Goal: Task Accomplishment & Management: Use online tool/utility

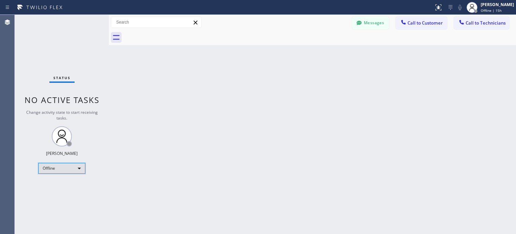
click at [78, 166] on div "Offline" at bounding box center [61, 168] width 47 height 11
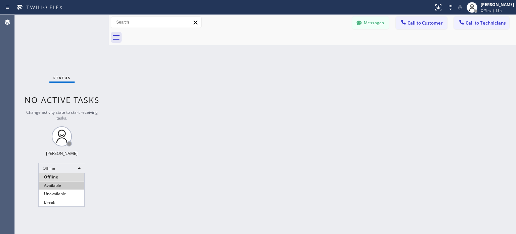
click at [58, 187] on li "Available" at bounding box center [62, 185] width 46 height 8
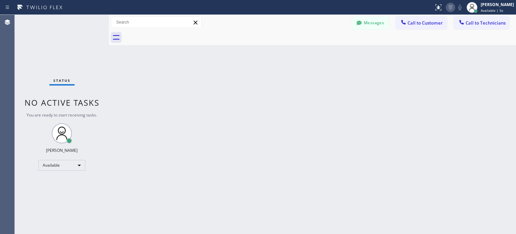
click at [451, 5] on icon at bounding box center [451, 7] width 8 height 8
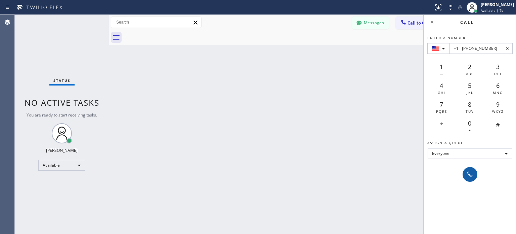
type input "+1 [PHONE_NUMBER]"
click at [467, 171] on icon at bounding box center [470, 174] width 8 height 8
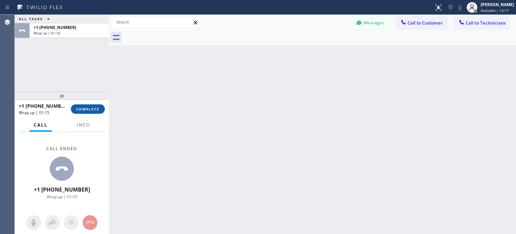
click at [95, 110] on span "COMPLETE" at bounding box center [87, 109] width 23 height 5
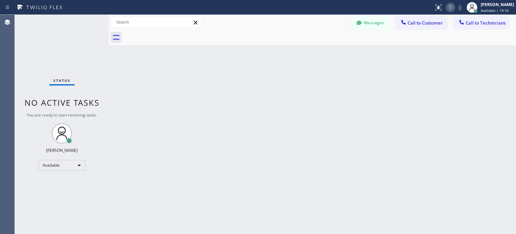
click at [447, 10] on icon at bounding box center [451, 7] width 8 height 8
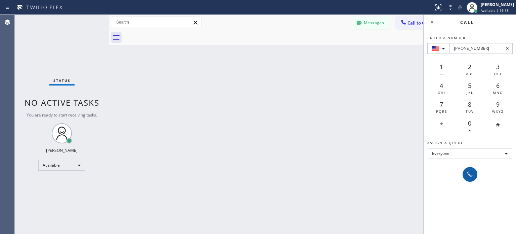
type input "[PHONE_NUMBER]"
drag, startPoint x: 471, startPoint y: 176, endPoint x: 471, endPoint y: 170, distance: 5.4
click at [471, 175] on icon at bounding box center [470, 174] width 8 height 8
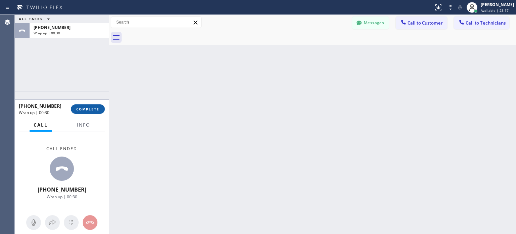
click at [89, 104] on button "COMPLETE" at bounding box center [88, 108] width 34 height 9
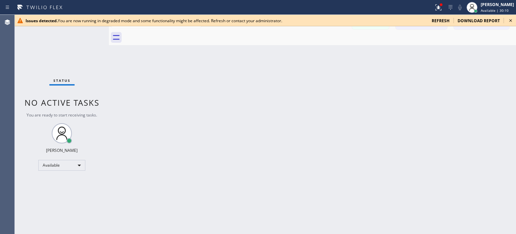
click at [435, 19] on span "refresh" at bounding box center [441, 21] width 18 height 6
